Goal: Find specific page/section: Find specific page/section

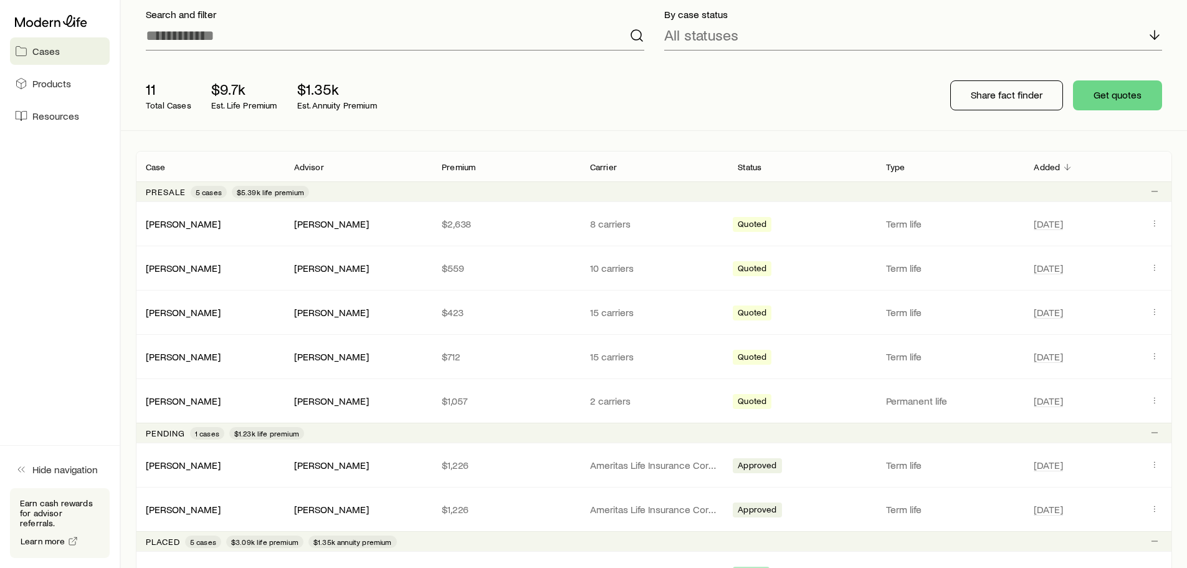
scroll to position [312, 0]
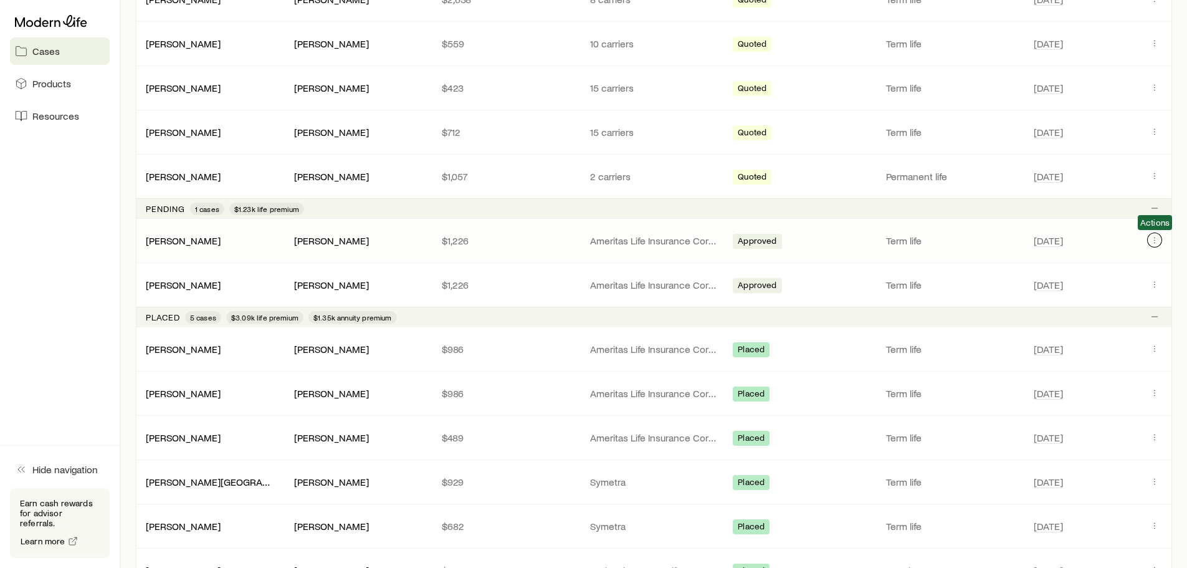
click at [1155, 240] on icon "Client cases" at bounding box center [1155, 240] width 1 height 1
click at [1156, 241] on icon "Client cases" at bounding box center [1155, 240] width 10 height 10
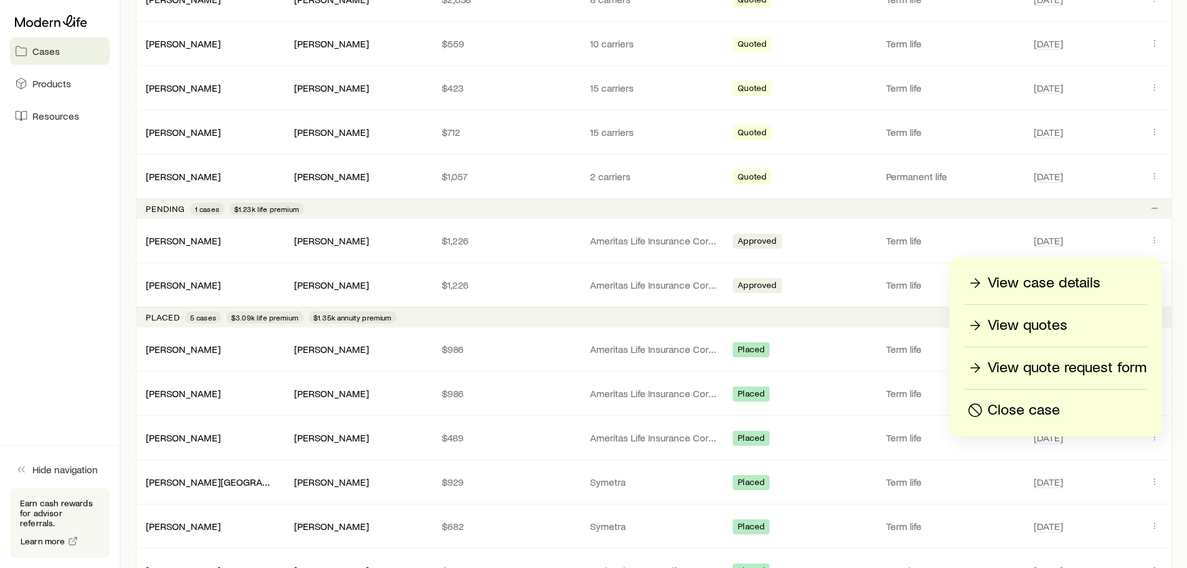
click at [1036, 285] on p "View case details" at bounding box center [1044, 283] width 113 height 20
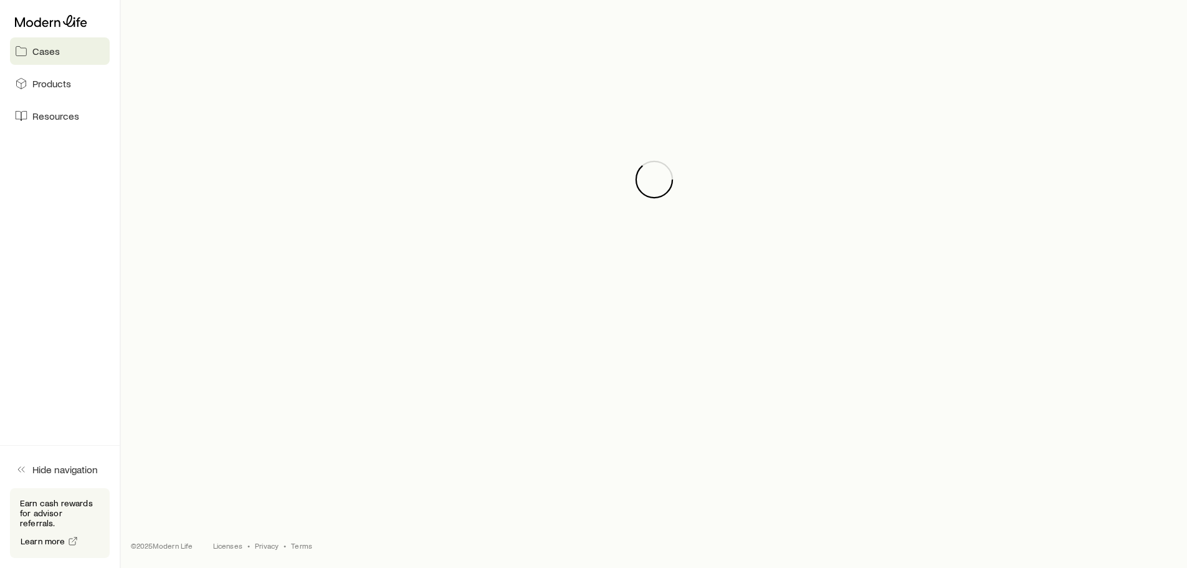
click at [1036, 285] on html "Cases Products Resources Hide navigation Earn cash rewards for advisor referral…" at bounding box center [593, 143] width 1187 height 850
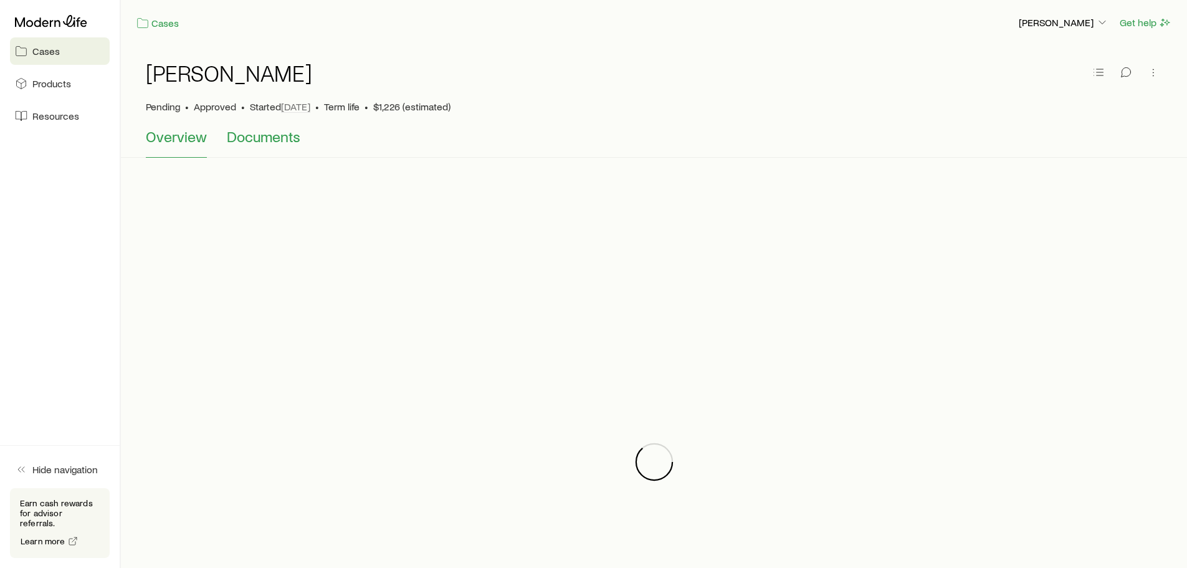
click at [258, 136] on span "Documents" at bounding box center [264, 136] width 74 height 17
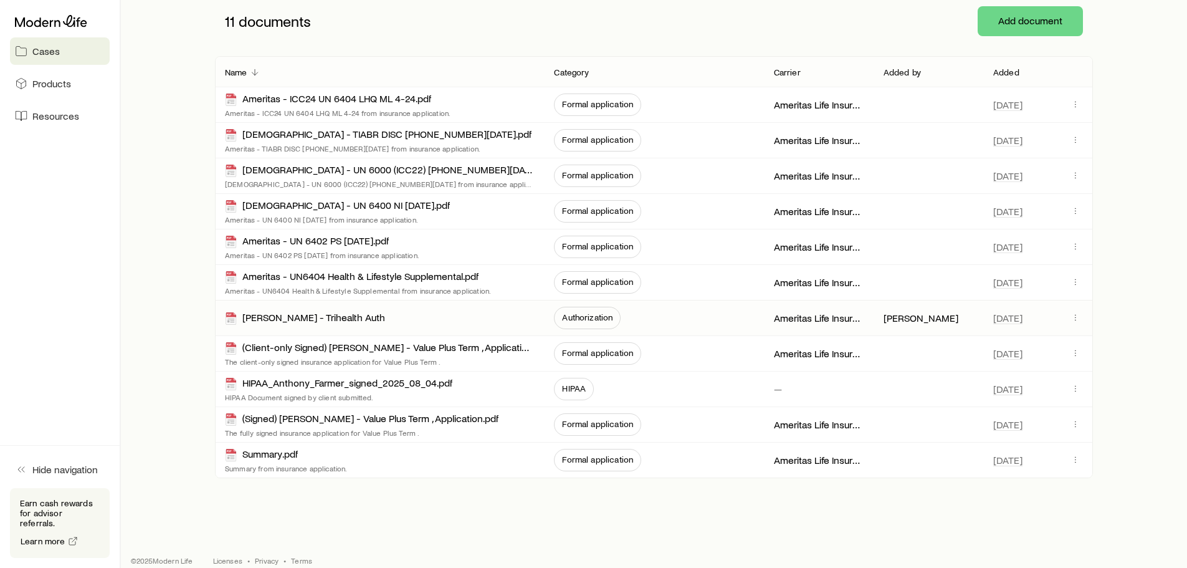
scroll to position [206, 0]
